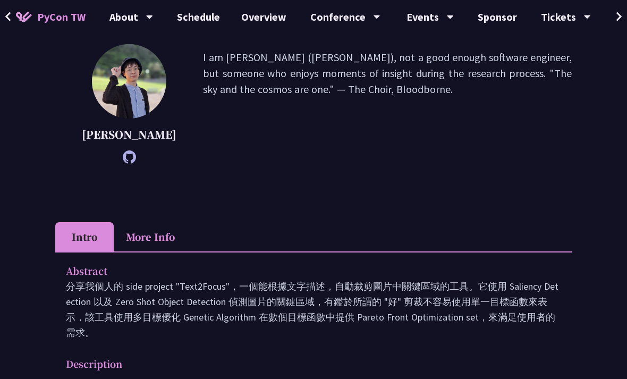
scroll to position [155, 0]
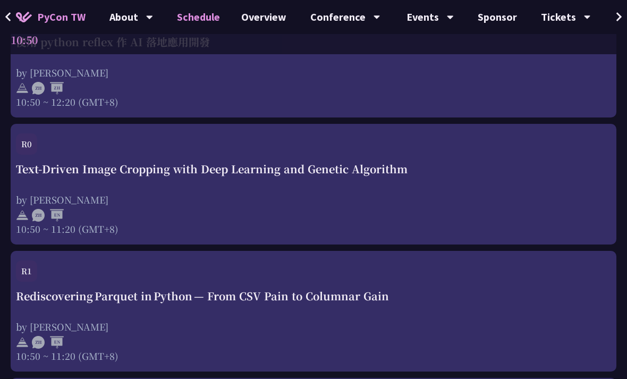
scroll to position [742, 0]
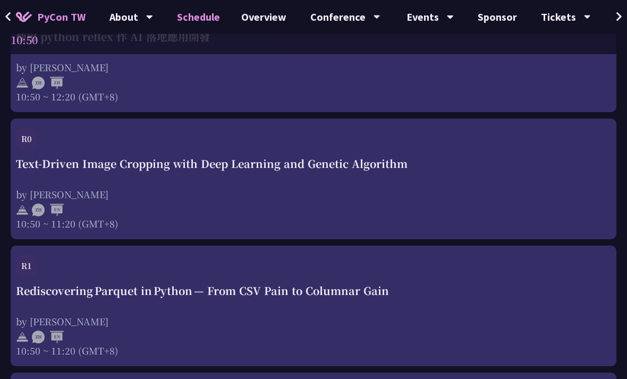
click at [412, 213] on div at bounding box center [313, 209] width 595 height 16
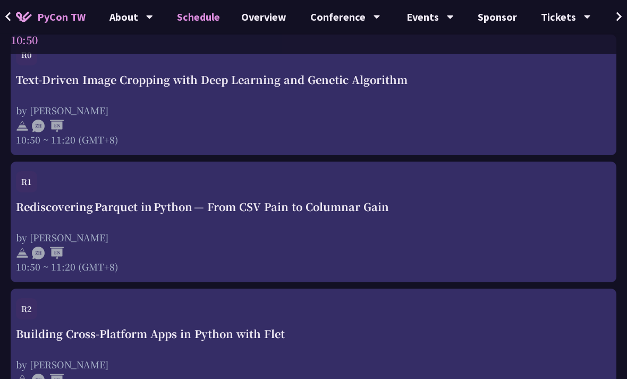
scroll to position [827, 0]
click at [448, 240] on div "by [PERSON_NAME]" at bounding box center [313, 237] width 595 height 13
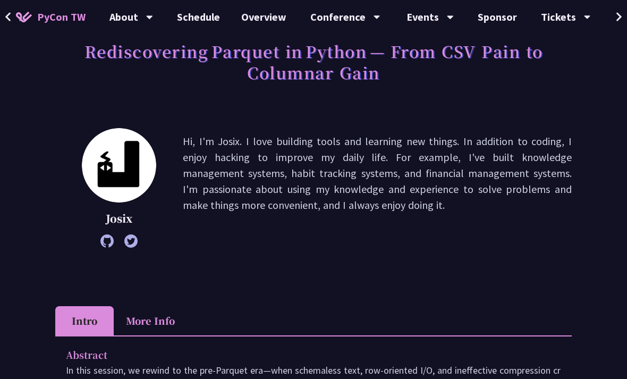
scroll to position [72, 0]
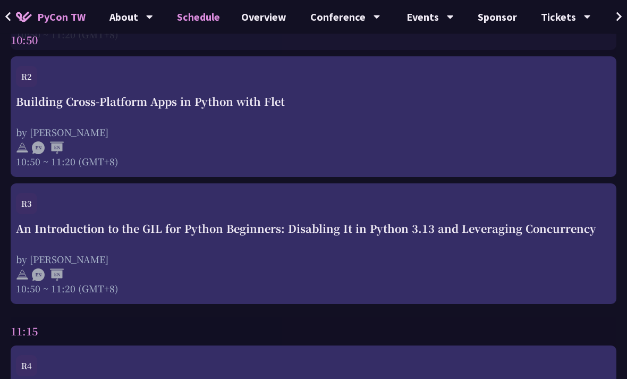
scroll to position [1061, 0]
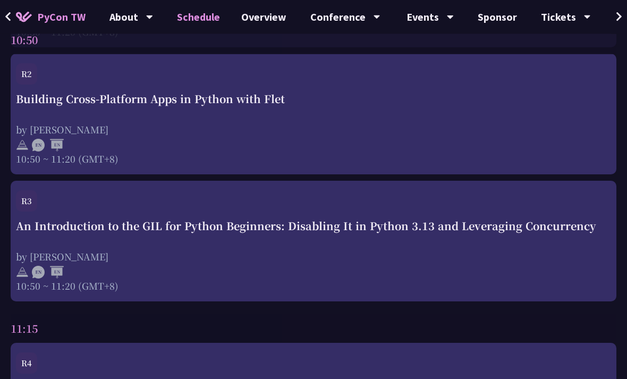
click at [389, 126] on div "by [PERSON_NAME]" at bounding box center [313, 129] width 595 height 13
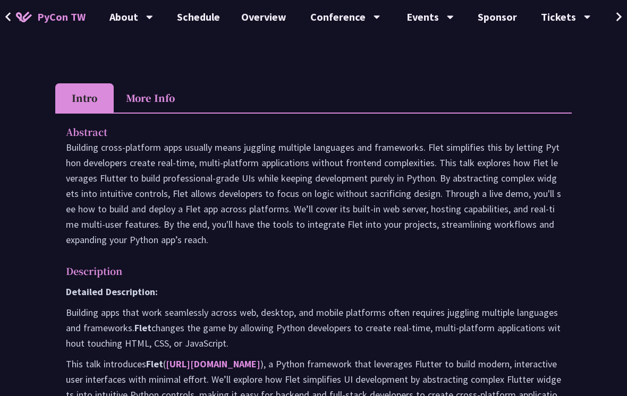
scroll to position [276, 0]
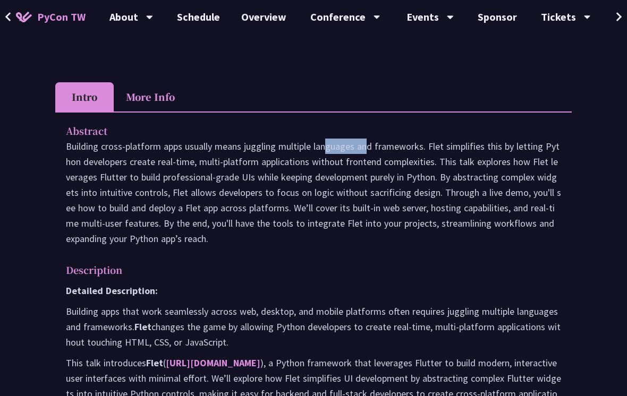
click at [276, 220] on p "Building cross-platform apps usually means juggling multiple languages and fram…" at bounding box center [313, 193] width 495 height 108
click at [302, 236] on p "Building cross-platform apps usually means juggling multiple languages and fram…" at bounding box center [313, 193] width 495 height 108
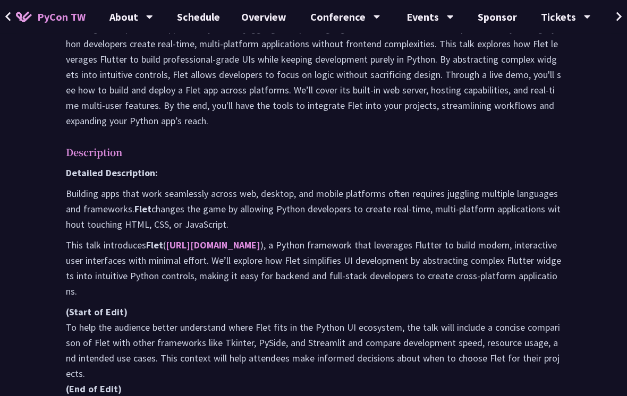
scroll to position [400, 0]
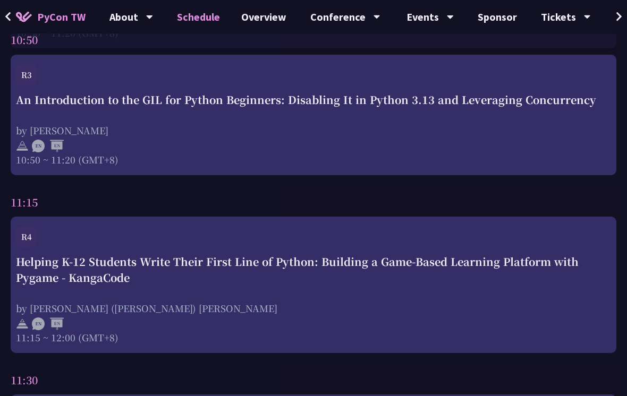
scroll to position [1162, 0]
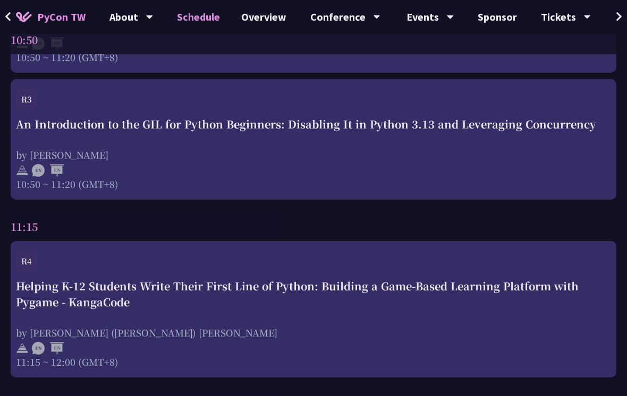
click at [106, 169] on div at bounding box center [313, 170] width 595 height 16
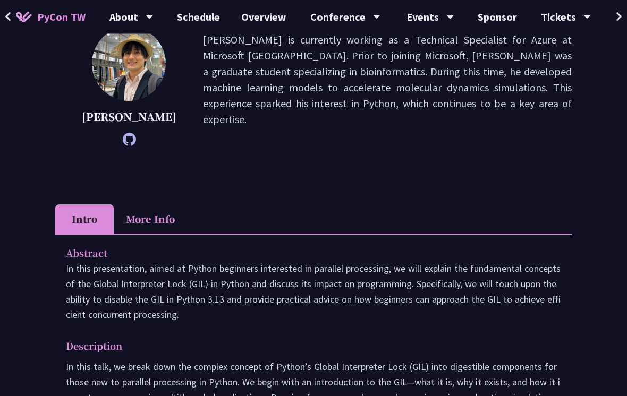
scroll to position [173, 0]
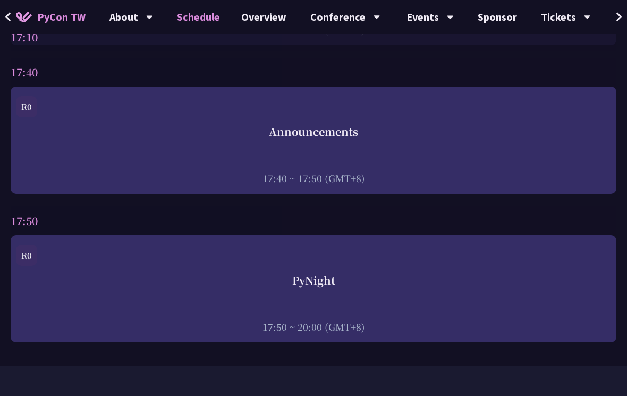
scroll to position [3997, 0]
click at [59, 289] on div "PyNight" at bounding box center [313, 281] width 595 height 16
click at [495, 124] on div "R0" at bounding box center [313, 111] width 595 height 28
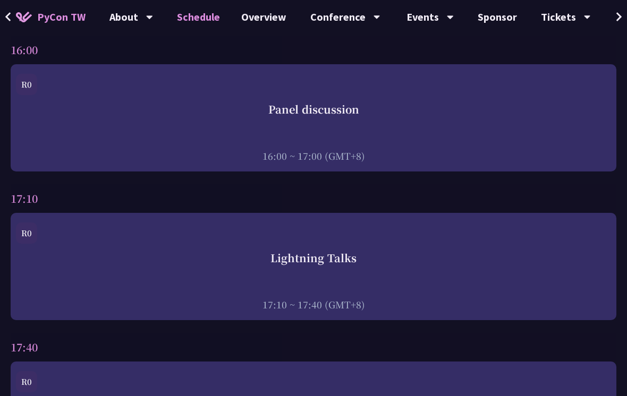
scroll to position [3722, 0]
click at [58, 287] on div "Lightning Talks 17:10 ~ 17:40 (GMT+8)" at bounding box center [313, 281] width 595 height 61
